Goal: Task Accomplishment & Management: Use online tool/utility

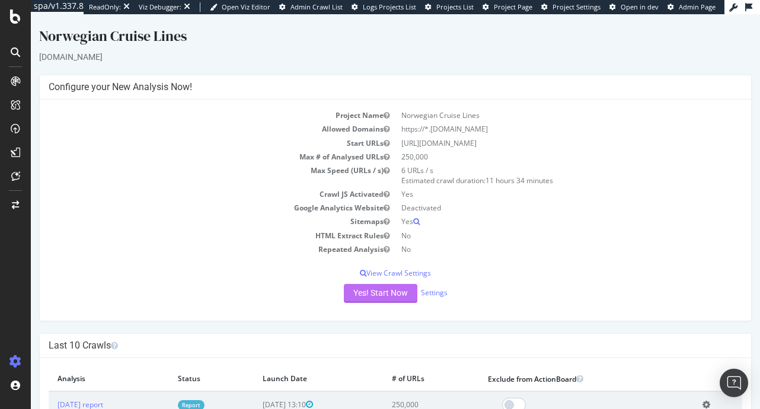
click at [393, 293] on button "Yes! Start Now" at bounding box center [380, 293] width 73 height 19
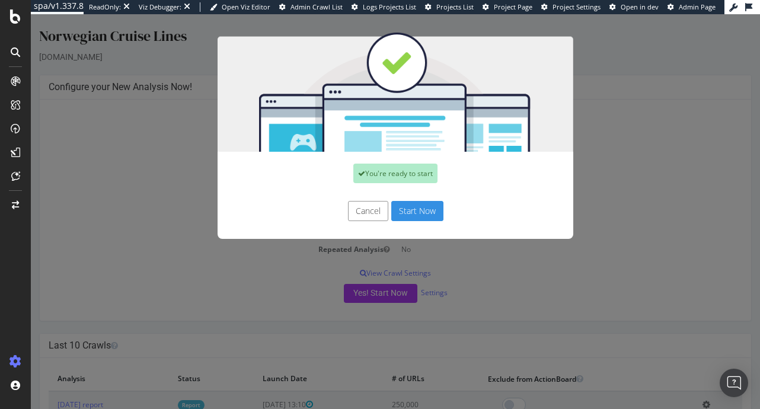
click at [414, 211] on button "Start Now" at bounding box center [417, 211] width 52 height 20
